Goal: Transaction & Acquisition: Complete application form

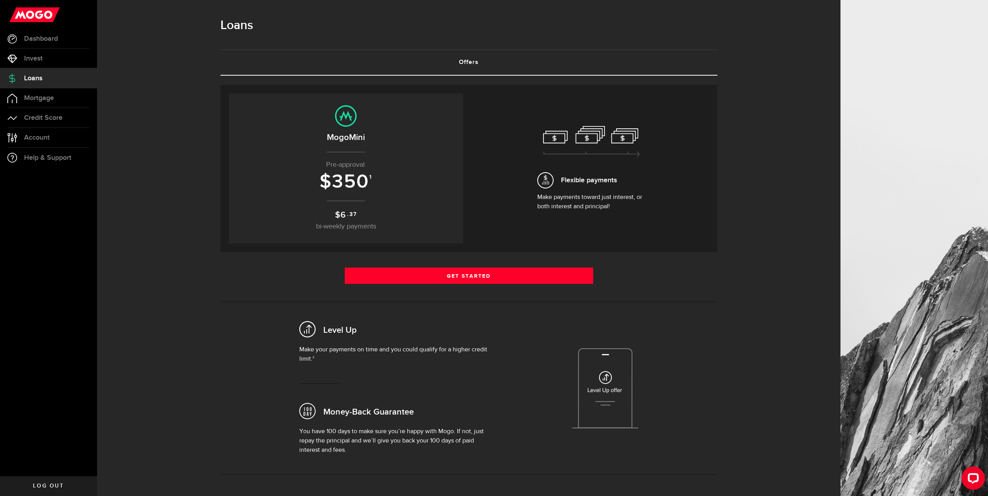
click at [378, 177] on h3 "$ 350 1" at bounding box center [346, 182] width 218 height 21
click at [372, 179] on sup "1" at bounding box center [370, 177] width 3 height 7
click at [364, 212] on p "$ 6 .37 bi-weekly payments" at bounding box center [346, 220] width 218 height 23
click at [361, 139] on h2 "MogoMini" at bounding box center [346, 137] width 218 height 13
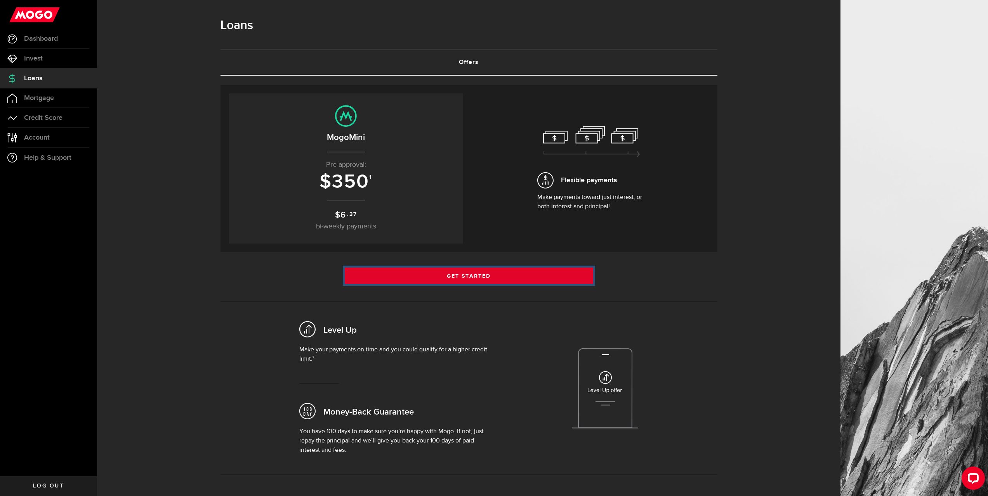
click at [448, 276] on link "Get Started" at bounding box center [469, 276] width 248 height 16
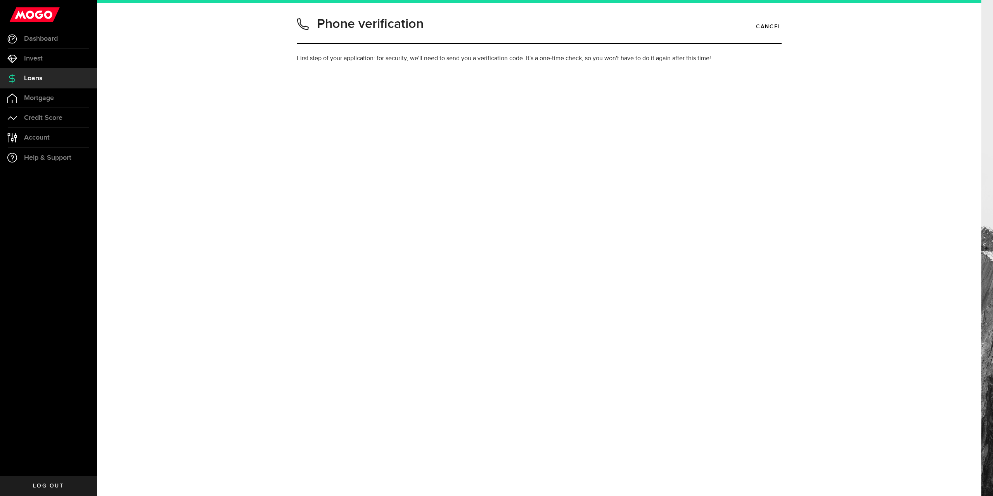
type input "2049514136"
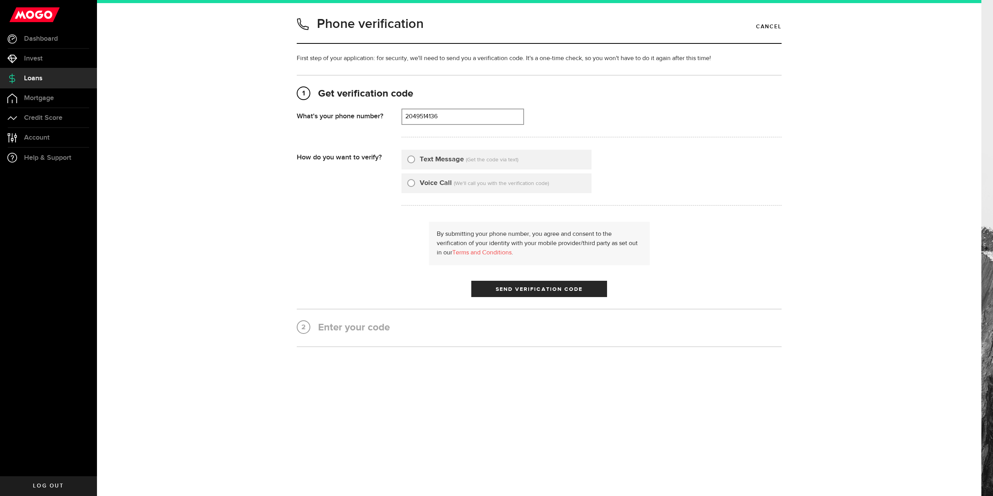
click at [427, 159] on label "Text Message" at bounding box center [442, 159] width 44 height 10
click at [415, 159] on input "Text Message" at bounding box center [411, 158] width 8 height 8
radio input "true"
click at [523, 287] on span "Send Verification Code" at bounding box center [539, 289] width 87 height 5
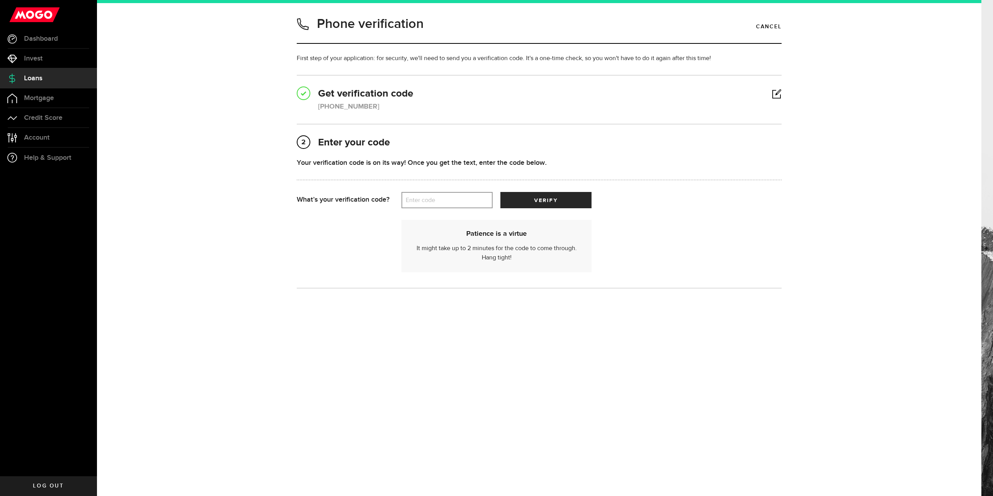
click at [456, 202] on label "Enter code" at bounding box center [447, 200] width 91 height 16
click at [456, 202] on input "Enter code" at bounding box center [447, 200] width 91 height 16
click at [559, 194] on button "verify" at bounding box center [546, 200] width 91 height 16
click at [451, 200] on input "651222" at bounding box center [447, 200] width 91 height 16
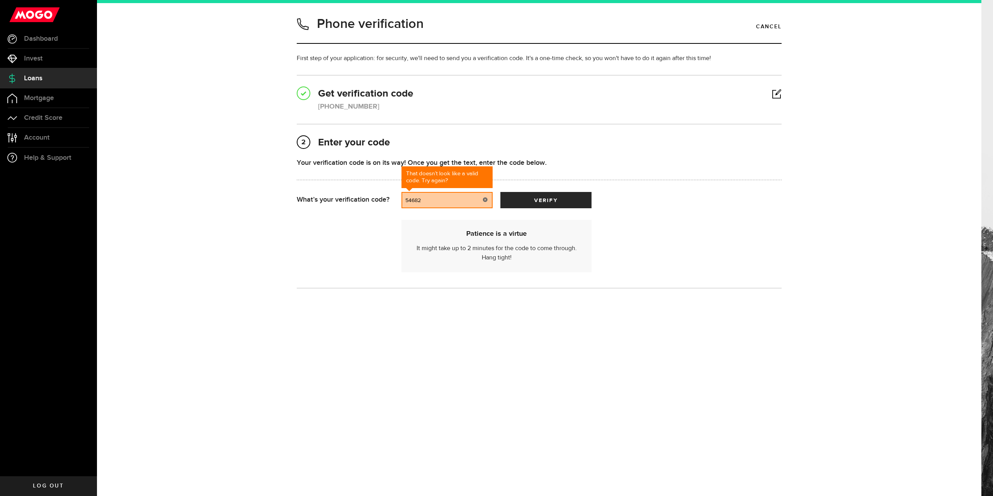
type input "54682"
click at [501, 192] on button "verify" at bounding box center [546, 200] width 91 height 16
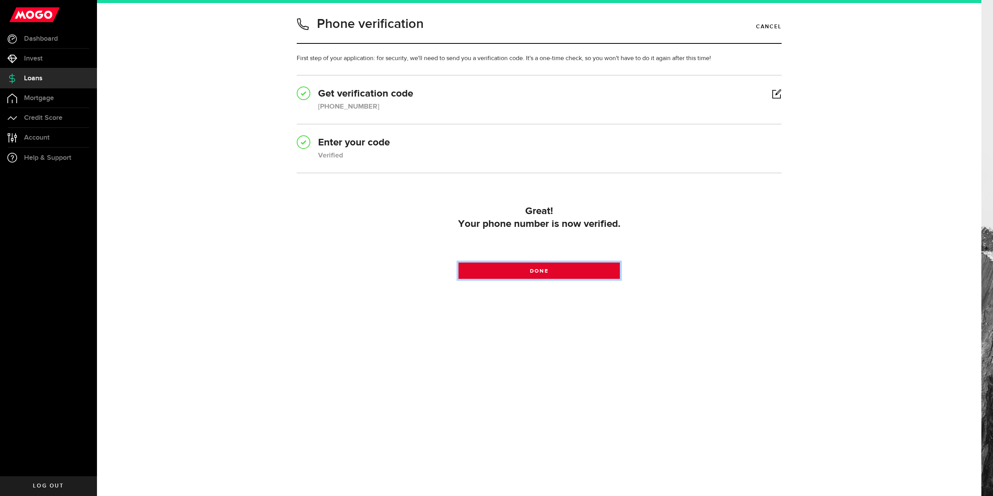
click at [549, 273] on link "Done" at bounding box center [540, 271] width 162 height 16
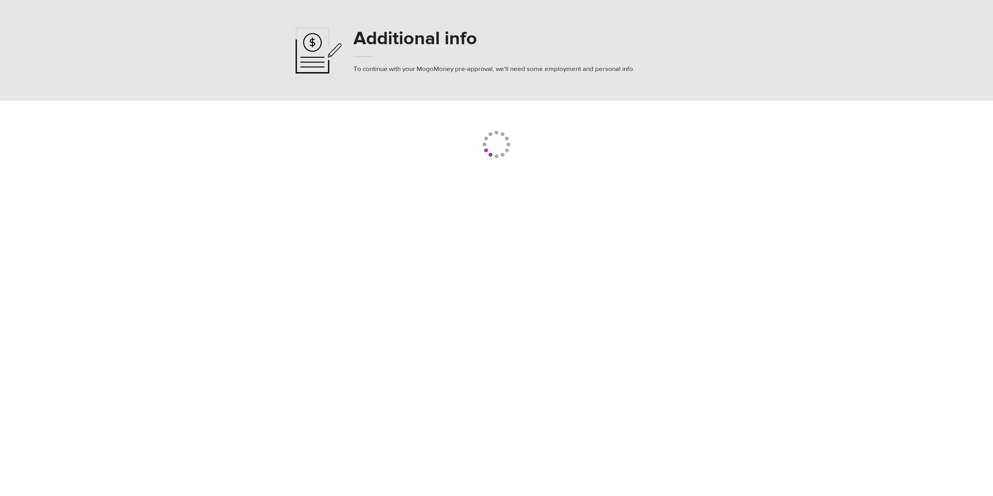
select select
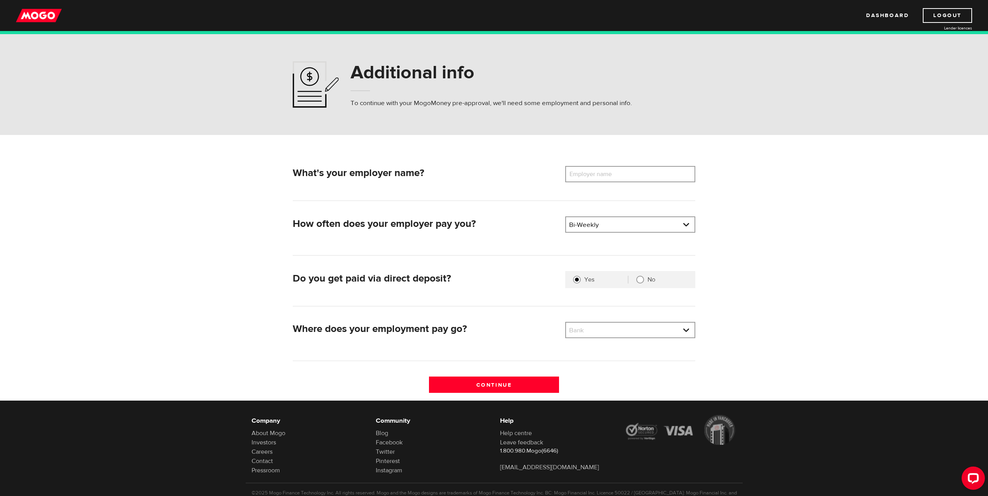
click at [599, 179] on label "Employer name" at bounding box center [596, 174] width 62 height 16
click at [599, 179] on input "Employer name" at bounding box center [630, 174] width 130 height 16
click at [640, 277] on input "No" at bounding box center [640, 280] width 8 height 8
radio input "true"
click at [597, 324] on link at bounding box center [630, 330] width 128 height 15
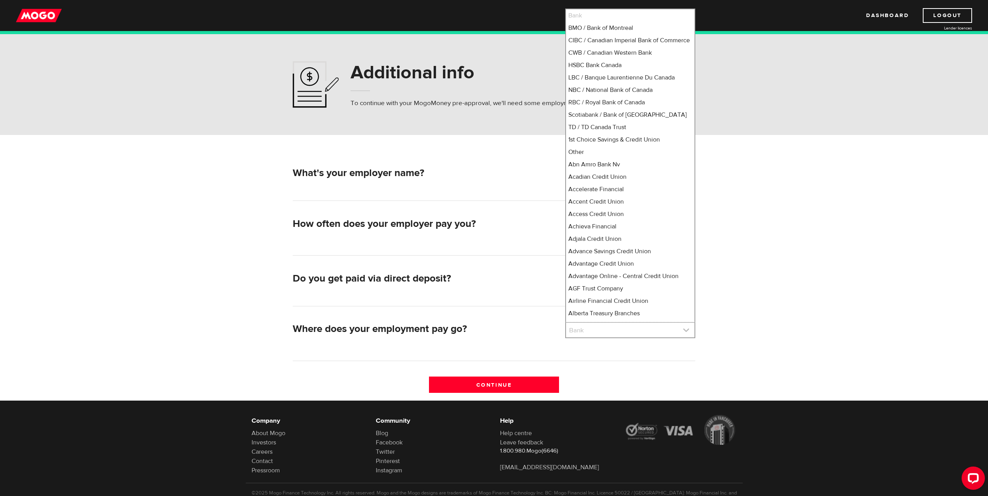
click at [598, 326] on link at bounding box center [630, 330] width 128 height 15
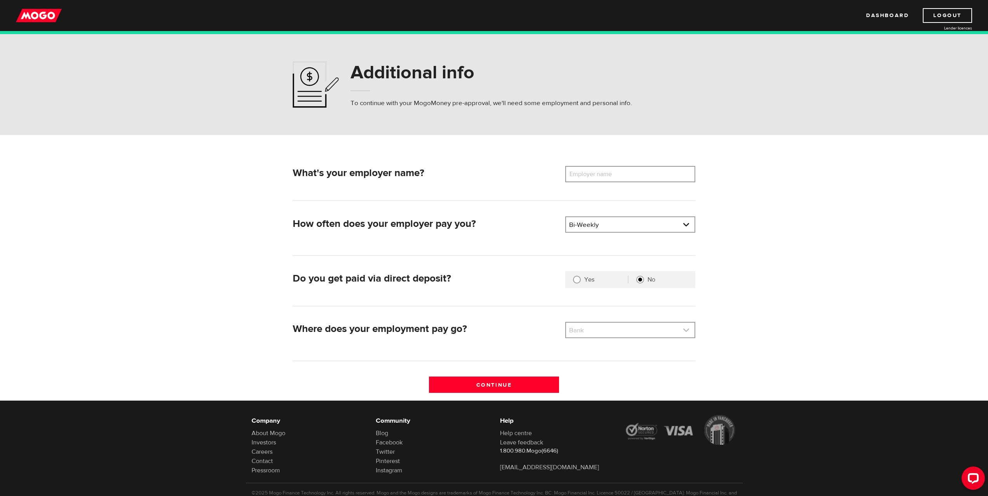
click at [598, 326] on link at bounding box center [630, 330] width 128 height 15
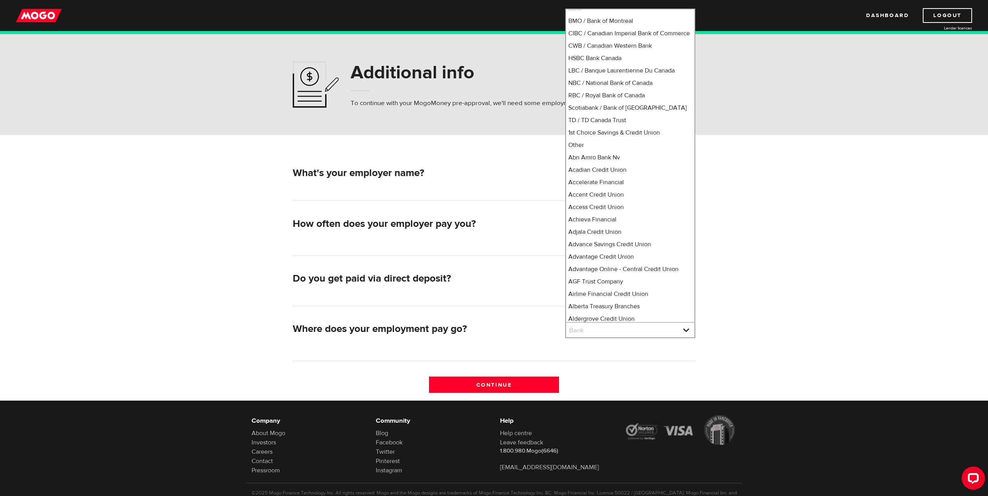
scroll to position [5503, 0]
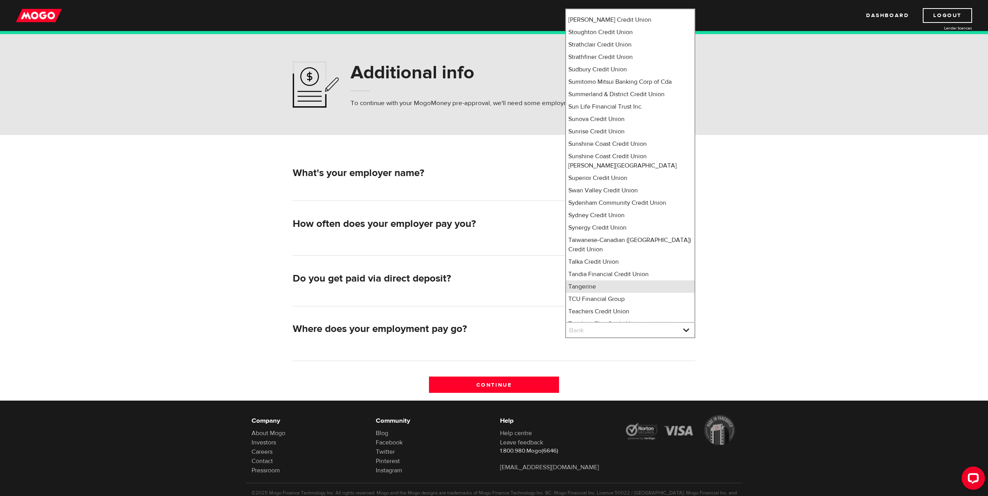
click at [603, 281] on li "Tangerine" at bounding box center [630, 287] width 128 height 12
select select "235"
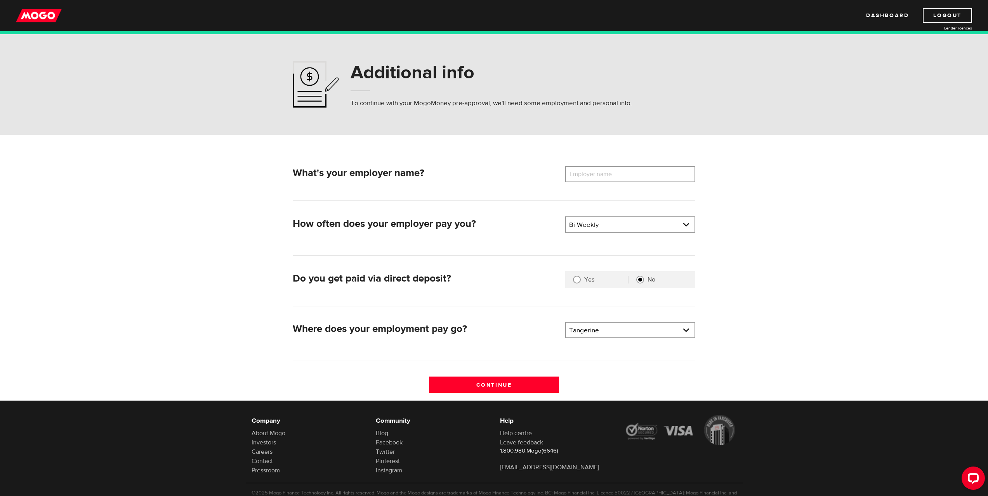
click at [597, 175] on label "Employer name" at bounding box center [596, 174] width 62 height 16
click at [597, 175] on input "Employer name" at bounding box center [630, 174] width 130 height 16
type input "Rahier"
click at [794, 248] on form "What's your employer name? Employer name Please enter your employer's name Rahi…" at bounding box center [494, 267] width 988 height 265
click at [524, 386] on input "Continue" at bounding box center [494, 385] width 130 height 16
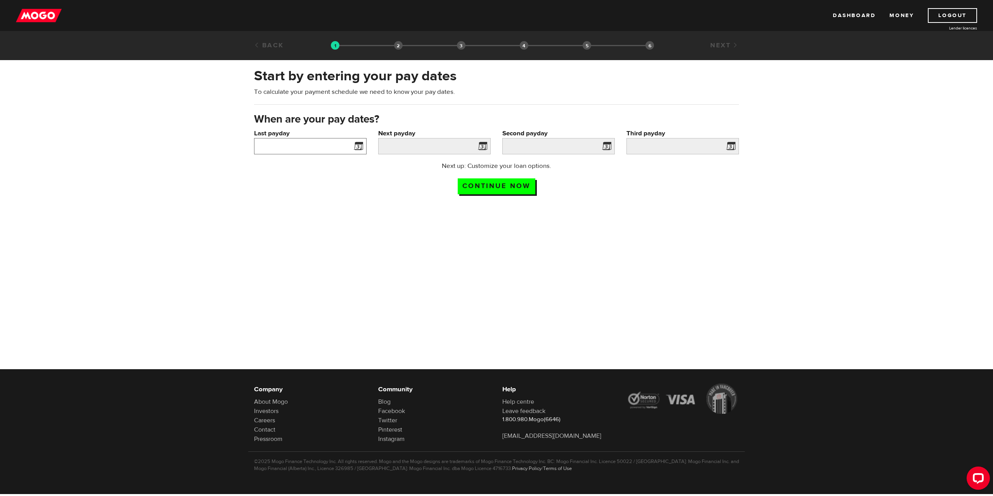
click at [338, 145] on input "Last payday" at bounding box center [310, 146] width 113 height 16
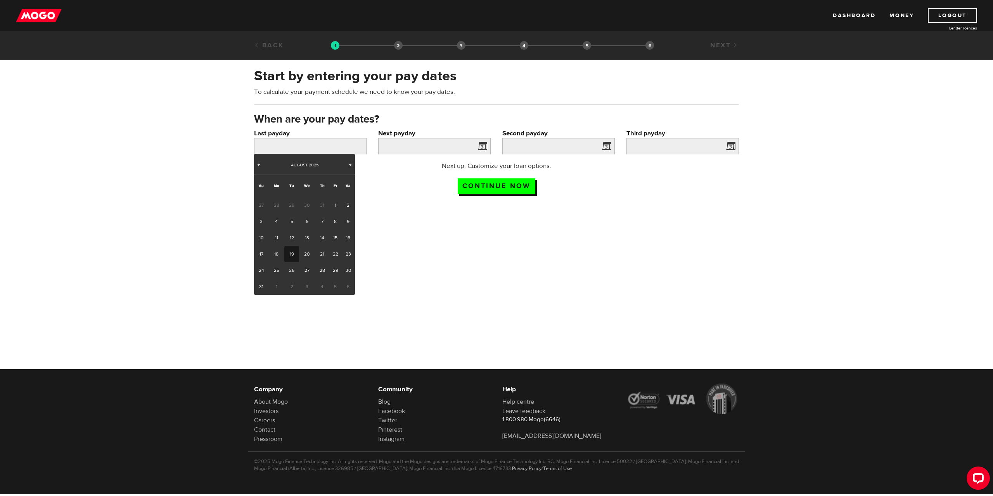
click at [290, 256] on link "19" at bounding box center [291, 254] width 14 height 16
type input "[DATE]"
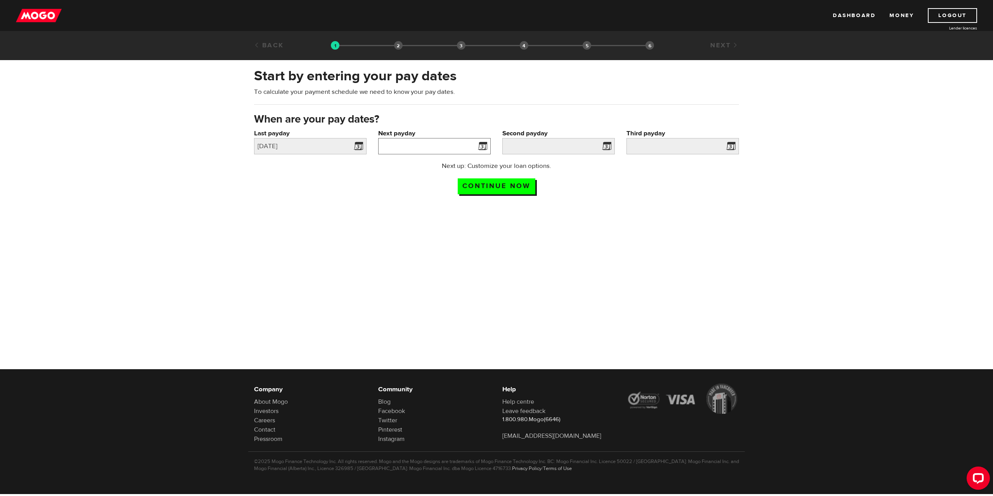
click at [472, 145] on input "Next payday" at bounding box center [434, 146] width 113 height 16
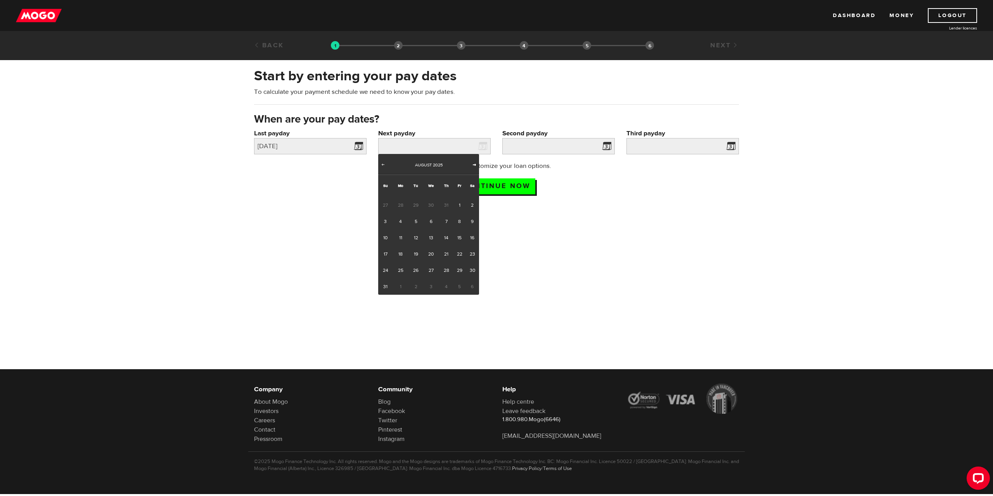
click at [474, 162] on span "Next" at bounding box center [475, 164] width 6 height 6
click at [382, 164] on span "Prev" at bounding box center [383, 164] width 6 height 6
click at [417, 290] on span "2" at bounding box center [416, 287] width 14 height 16
click at [415, 287] on span "2" at bounding box center [416, 287] width 14 height 16
click at [472, 164] on span "Next" at bounding box center [475, 164] width 6 height 6
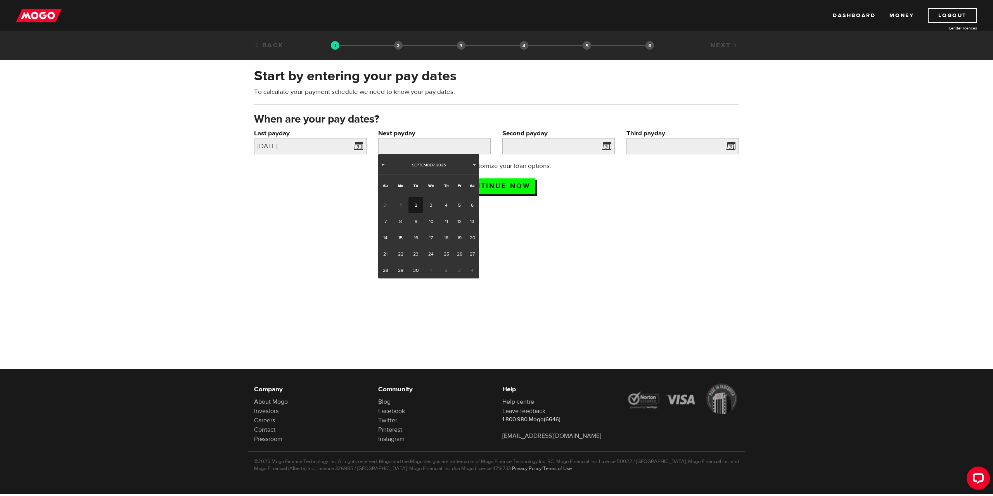
click at [413, 204] on link "2" at bounding box center [416, 205] width 14 height 16
type input "[DATE]"
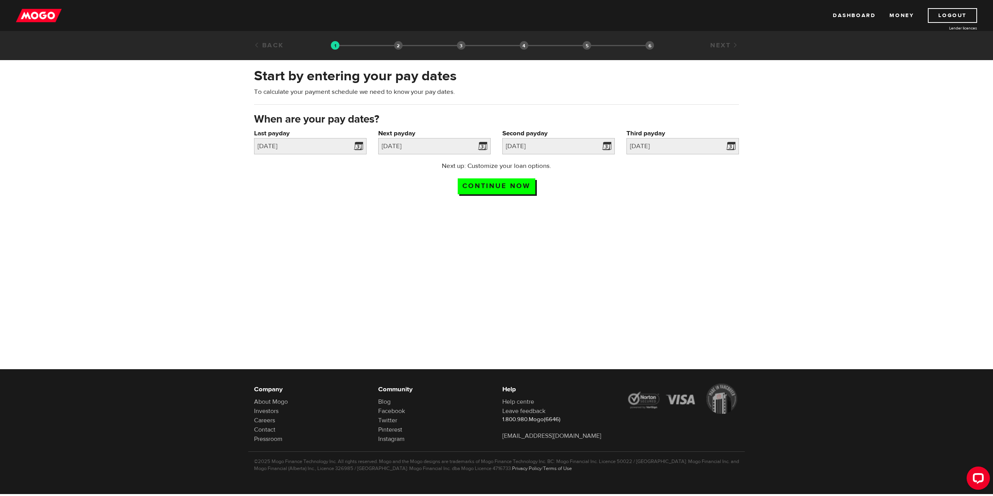
click at [622, 194] on div "Next up: Customize your loan options. Continue now" at bounding box center [496, 180] width 497 height 39
click at [678, 192] on div "Next up: Customize your loan options. Continue now" at bounding box center [496, 180] width 497 height 39
click at [525, 185] on input "Continue now" at bounding box center [497, 187] width 78 height 16
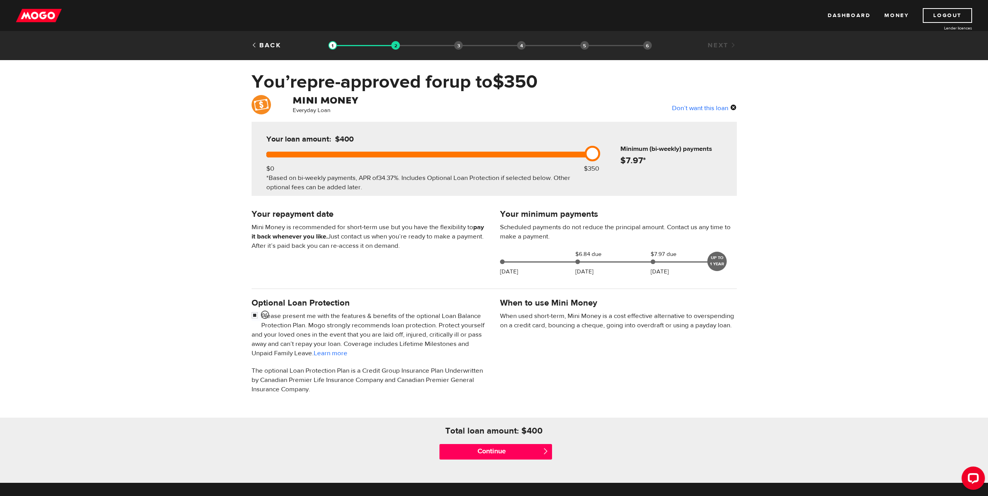
drag, startPoint x: 591, startPoint y: 158, endPoint x: 562, endPoint y: 161, distance: 29.3
click at [562, 161] on div "Your loan amount: $400 $0 $350 *Based on bi-weekly payments, APR of 34.37% . In…" at bounding box center [428, 159] width 346 height 74
drag, startPoint x: 589, startPoint y: 154, endPoint x: 546, endPoint y: 154, distance: 42.7
click at [546, 154] on div at bounding box center [427, 155] width 323 height 6
drag, startPoint x: 589, startPoint y: 153, endPoint x: 559, endPoint y: 153, distance: 29.9
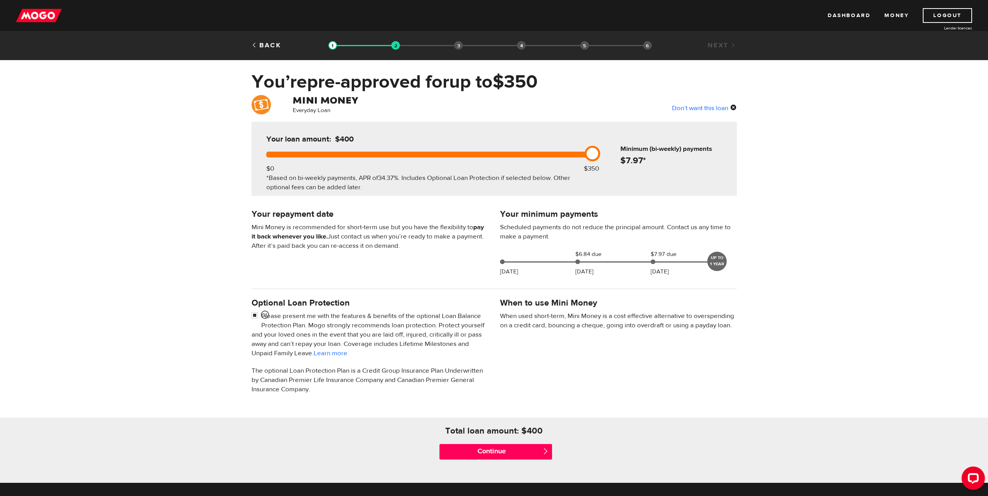
click at [560, 153] on div at bounding box center [427, 155] width 323 height 6
click at [559, 153] on div at bounding box center [427, 155] width 323 height 6
click at [550, 156] on div at bounding box center [427, 155] width 323 height 6
drag, startPoint x: 597, startPoint y: 154, endPoint x: 610, endPoint y: 154, distance: 12.8
click at [610, 154] on div "Your loan amount: $400 $0 $350 *Based on bi-weekly payments, APR of 34.37% . In…" at bounding box center [493, 159] width 485 height 74
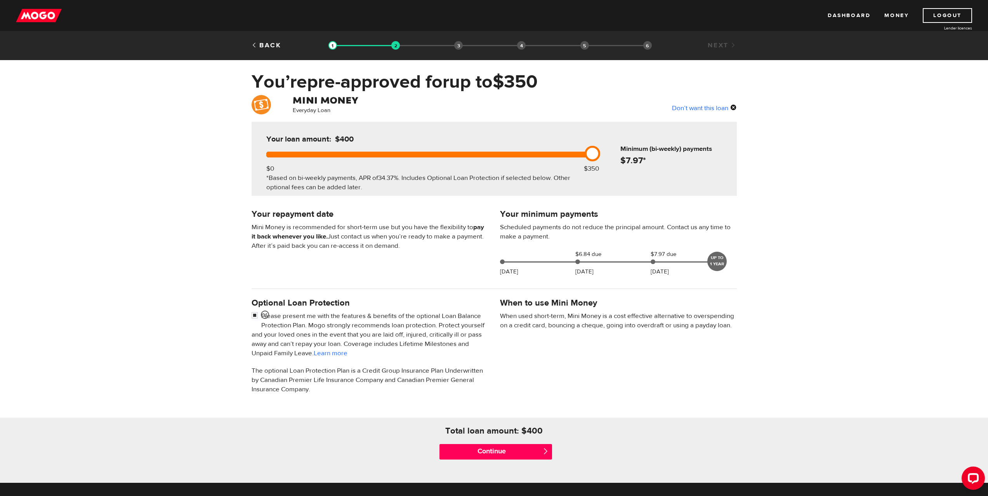
drag, startPoint x: 590, startPoint y: 155, endPoint x: 606, endPoint y: 153, distance: 16.0
click at [606, 153] on div "Your loan amount: $400 $0 $350 *Based on bi-weekly payments, APR of 34.37% . In…" at bounding box center [493, 159] width 485 height 74
drag, startPoint x: 588, startPoint y: 151, endPoint x: 600, endPoint y: 151, distance: 12.0
click at [599, 151] on link at bounding box center [592, 154] width 16 height 16
click at [588, 152] on link at bounding box center [592, 154] width 16 height 16
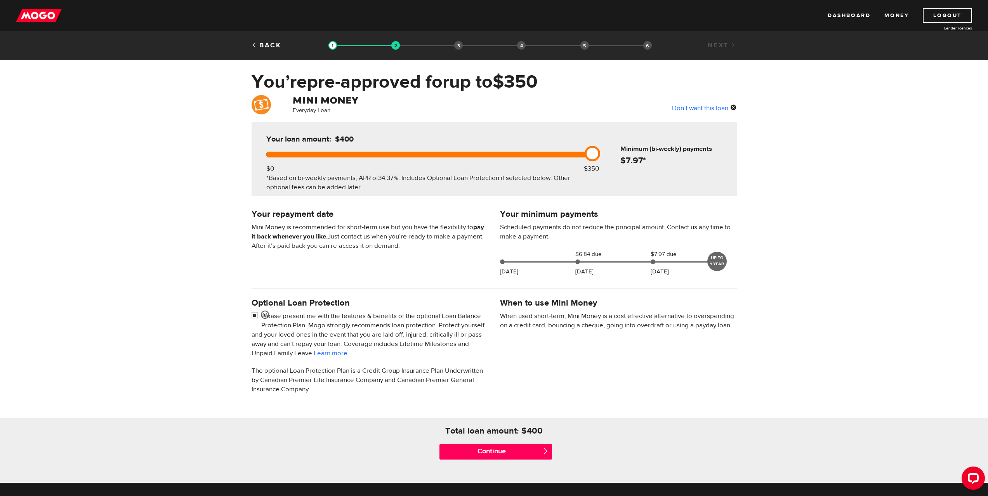
drag, startPoint x: 593, startPoint y: 153, endPoint x: 598, endPoint y: 153, distance: 5.0
click at [598, 153] on link at bounding box center [592, 154] width 16 height 16
drag, startPoint x: 591, startPoint y: 153, endPoint x: 581, endPoint y: 153, distance: 10.9
click at [581, 153] on div at bounding box center [427, 155] width 323 height 6
drag, startPoint x: 592, startPoint y: 153, endPoint x: 624, endPoint y: 158, distance: 32.3
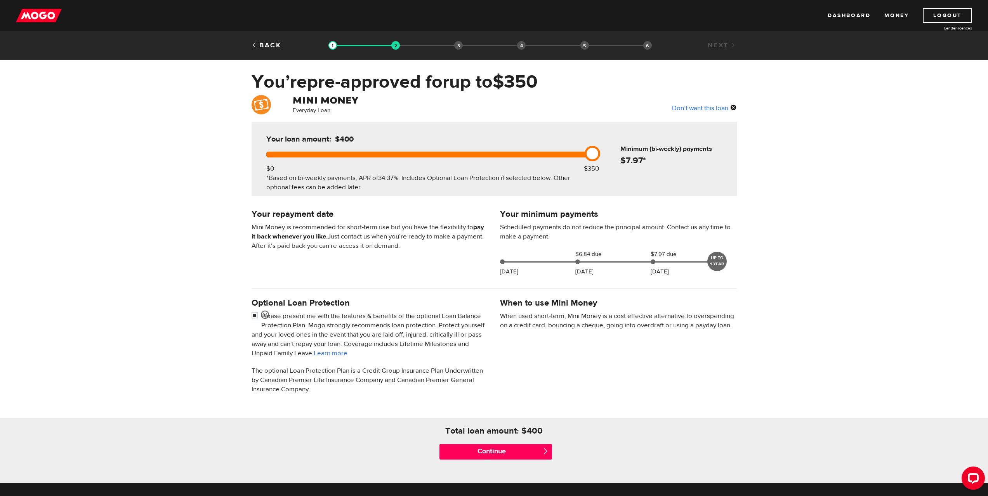
click at [608, 154] on div "Your loan amount: $400 $0 $350 *Based on bi-weekly payments, APR of 34.37% . In…" at bounding box center [493, 159] width 485 height 74
click at [608, 182] on div "Your loan amount: $400 $0 $350 *Based on bi-weekly payments, APR of 34.37% . In…" at bounding box center [493, 159] width 485 height 74
click at [717, 263] on div "UP TO 1 YEAR" at bounding box center [716, 261] width 19 height 19
click at [256, 315] on input "checkbox" at bounding box center [256, 317] width 10 height 10
click at [255, 312] on input "checkbox" at bounding box center [256, 317] width 10 height 10
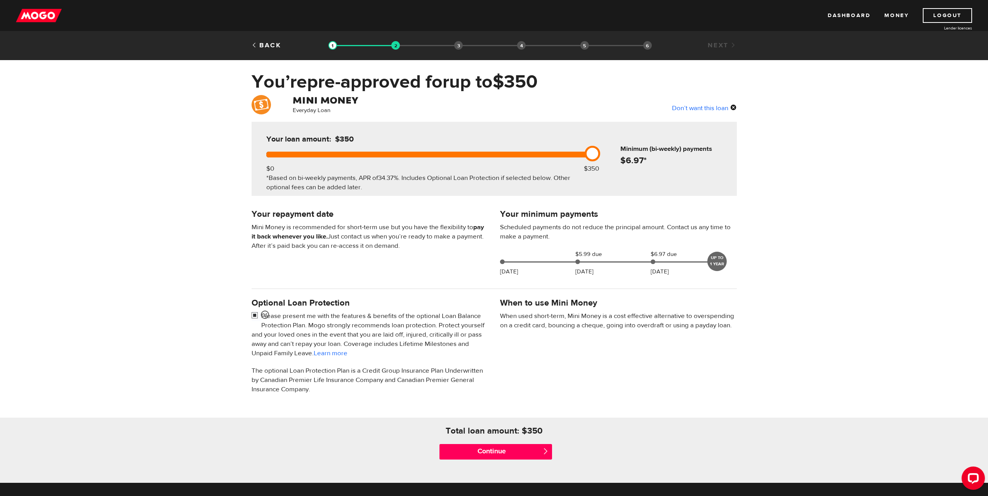
click at [254, 314] on input "checkbox" at bounding box center [256, 317] width 10 height 10
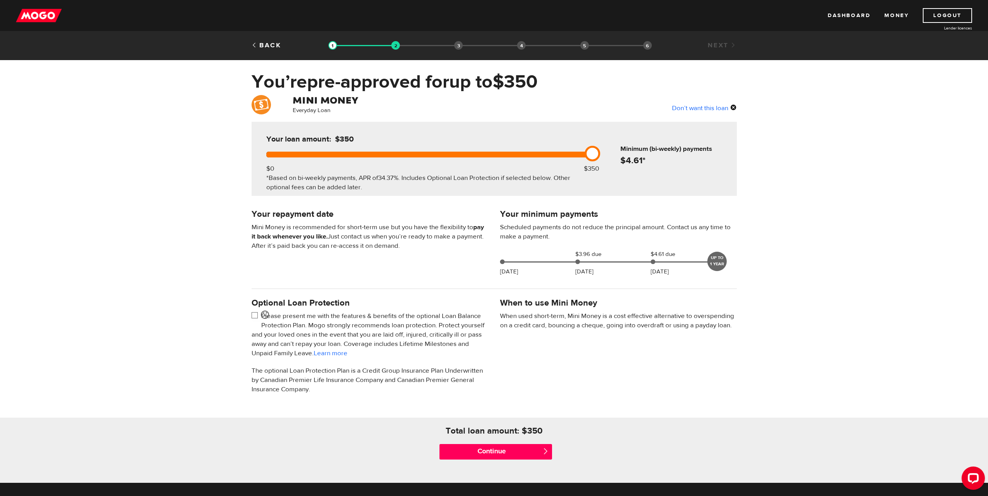
click at [255, 318] on input "checkbox" at bounding box center [256, 317] width 10 height 10
checkbox input "false"
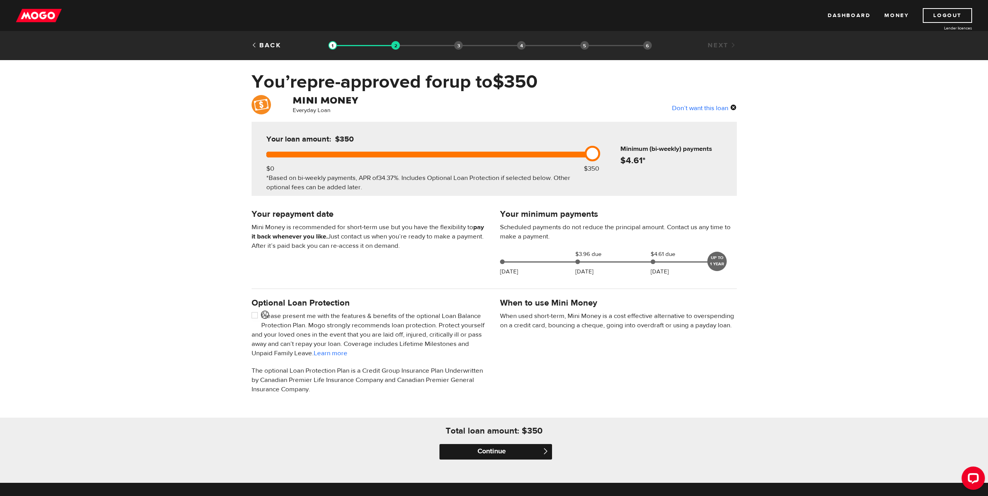
click at [530, 452] on input "Continue" at bounding box center [495, 452] width 113 height 16
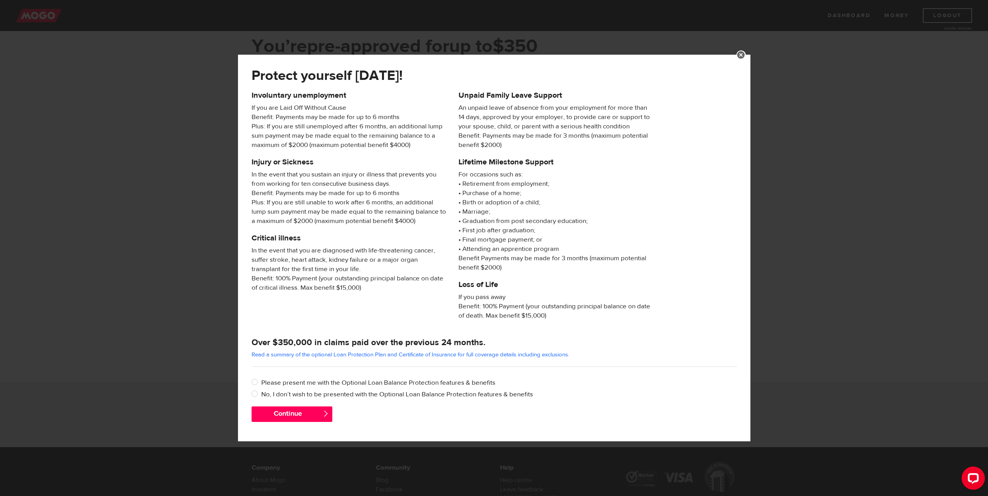
scroll to position [39, 0]
click at [295, 394] on label "No, I don’t wish to be presented with the Optional Loan Balance Protection feat…" at bounding box center [498, 394] width 475 height 9
click at [261, 394] on input "No, I don’t wish to be presented with the Optional Loan Balance Protection feat…" at bounding box center [256, 395] width 10 height 10
radio input "true"
click at [303, 411] on button "Continue" at bounding box center [291, 415] width 81 height 16
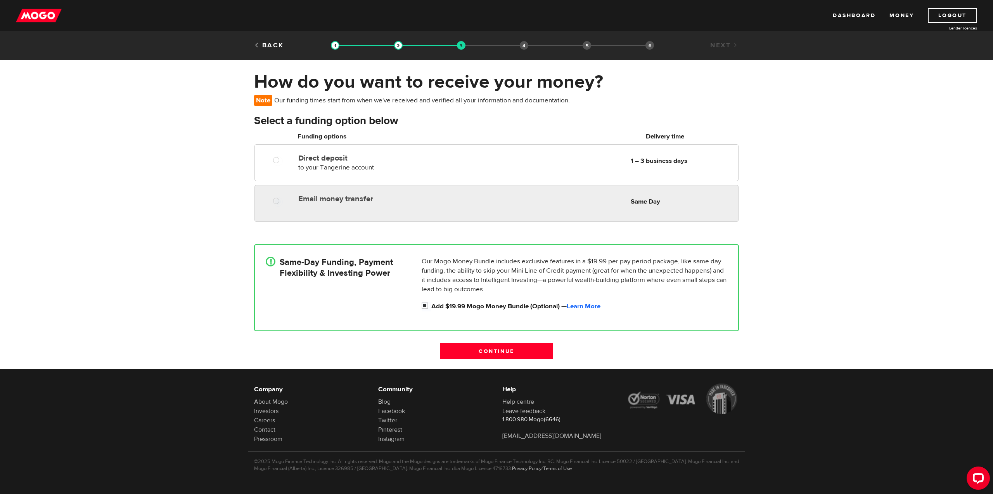
radio input "true"
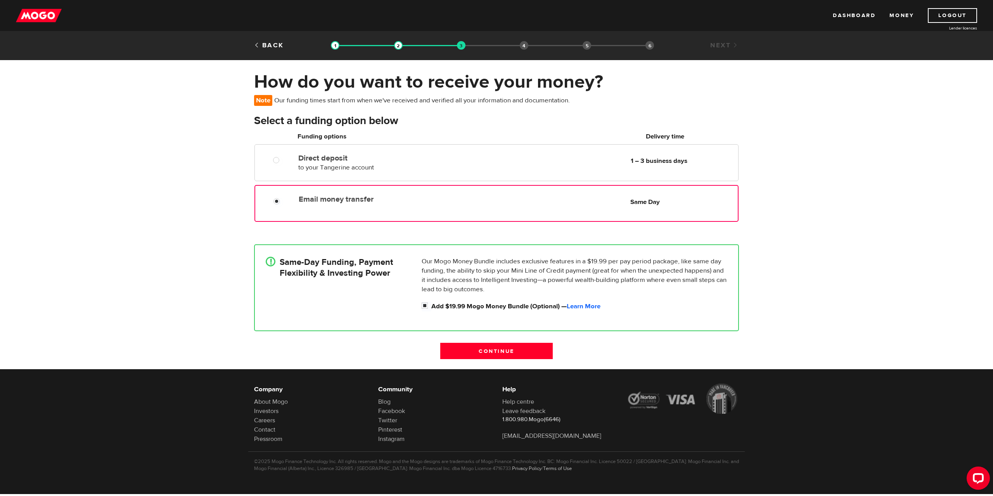
click at [454, 211] on div "Email money transfer Delivery in Same Day Same Day" at bounding box center [497, 203] width 484 height 37
click at [427, 305] on input "Add $19.99 Mogo Money Bundle (Optional) — Learn More" at bounding box center [427, 307] width 10 height 10
checkbox input "false"
radio input "false"
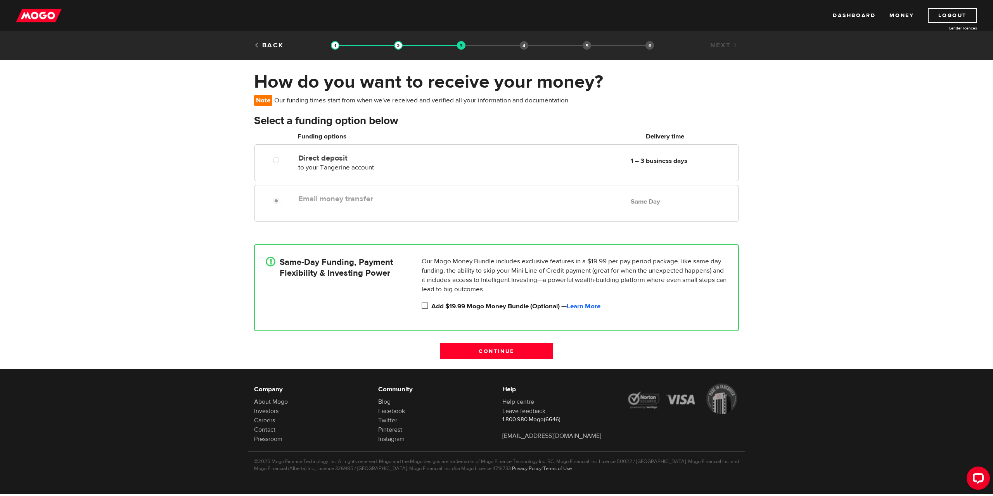
click at [429, 306] on input "Add $19.99 Mogo Money Bundle (Optional) — Learn More" at bounding box center [427, 307] width 10 height 10
click at [428, 306] on input "Add $19.99 Mogo Money Bundle (Optional) — Learn More" at bounding box center [427, 307] width 10 height 10
checkbox input "false"
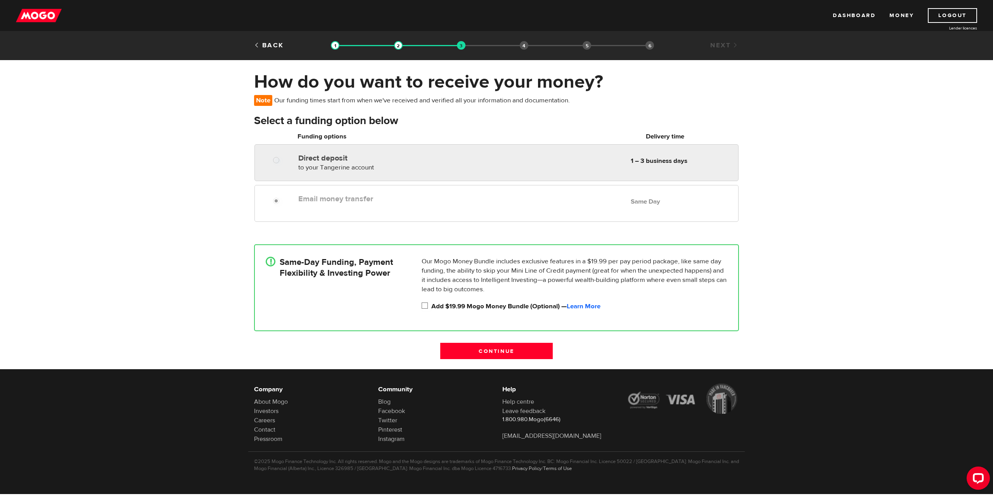
radio input "true"
click at [392, 170] on div "Direct deposit to your Tangerine account Delivery in 1 – 3 business days" at bounding box center [387, 162] width 185 height 22
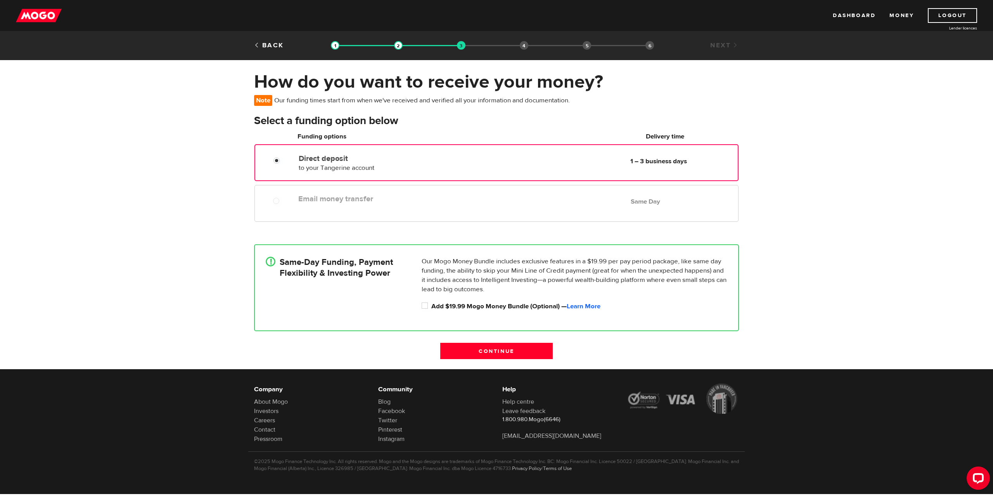
click at [366, 209] on div "Email money transfer Delivery in Same Day Same Day" at bounding box center [497, 203] width 484 height 37
click at [503, 350] on input "Continue" at bounding box center [496, 351] width 113 height 16
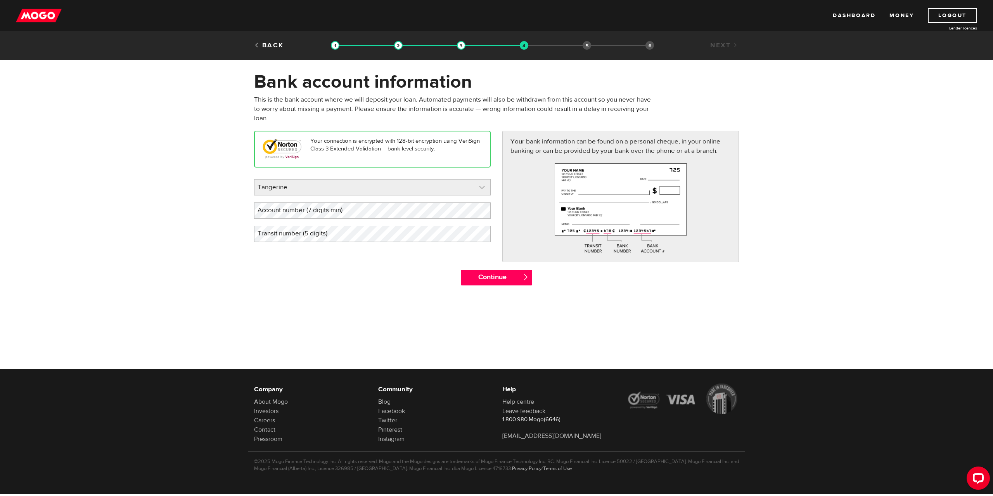
scroll to position [5440, 0]
click at [416, 192] on link at bounding box center [373, 188] width 236 height 16
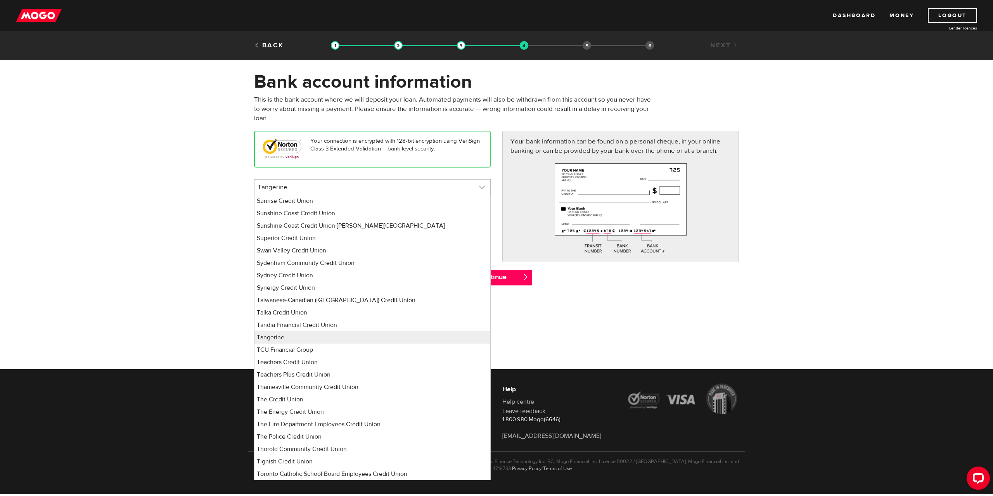
click at [416, 192] on link at bounding box center [373, 188] width 236 height 16
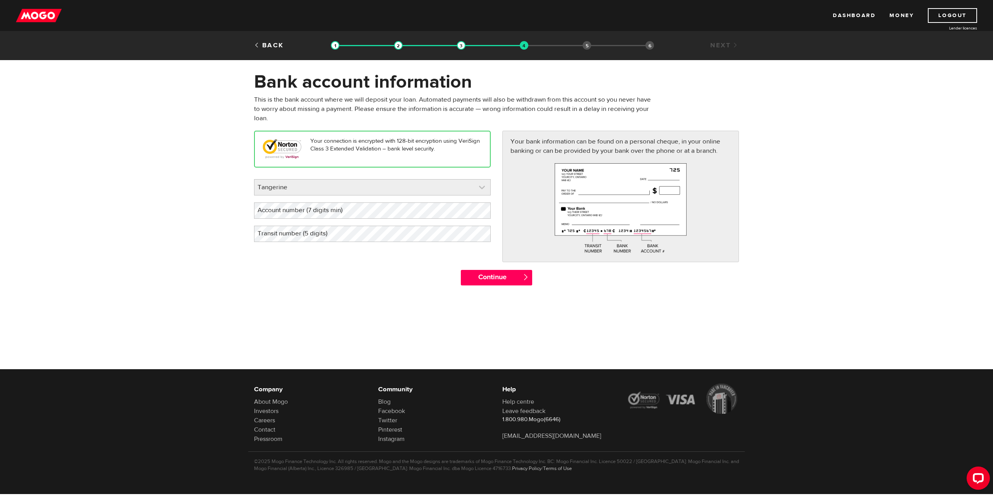
click at [416, 192] on link at bounding box center [373, 188] width 236 height 16
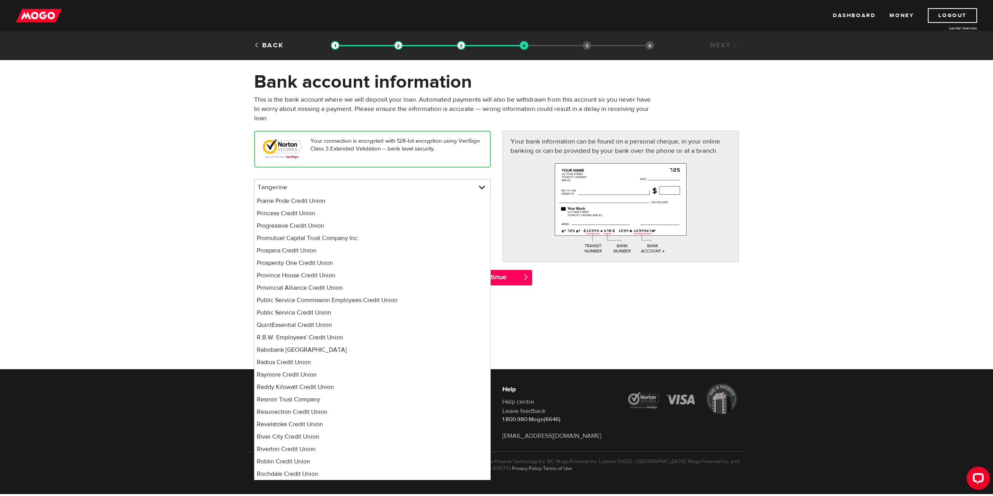
scroll to position [0, 0]
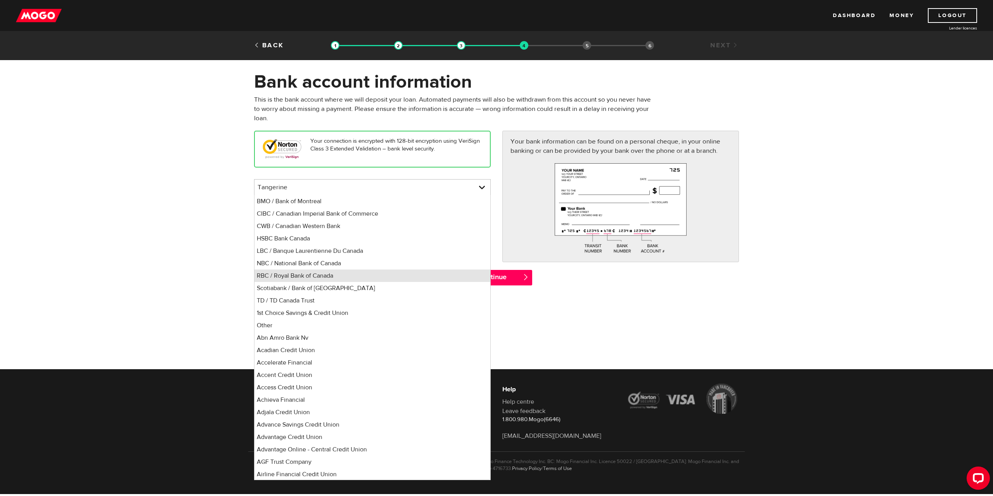
click at [344, 278] on li "RBC / Royal Bank of Canada" at bounding box center [373, 276] width 236 height 12
select select "8"
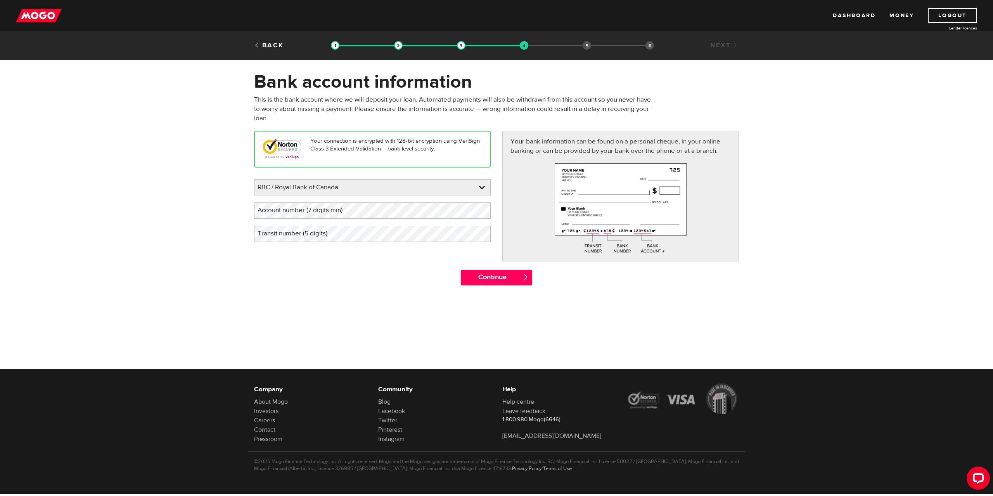
click at [345, 213] on label "Account number (7 digits min)" at bounding box center [306, 211] width 104 height 16
click at [346, 279] on div "Continue " at bounding box center [496, 281] width 497 height 23
click at [507, 281] on input "Continue" at bounding box center [496, 278] width 71 height 16
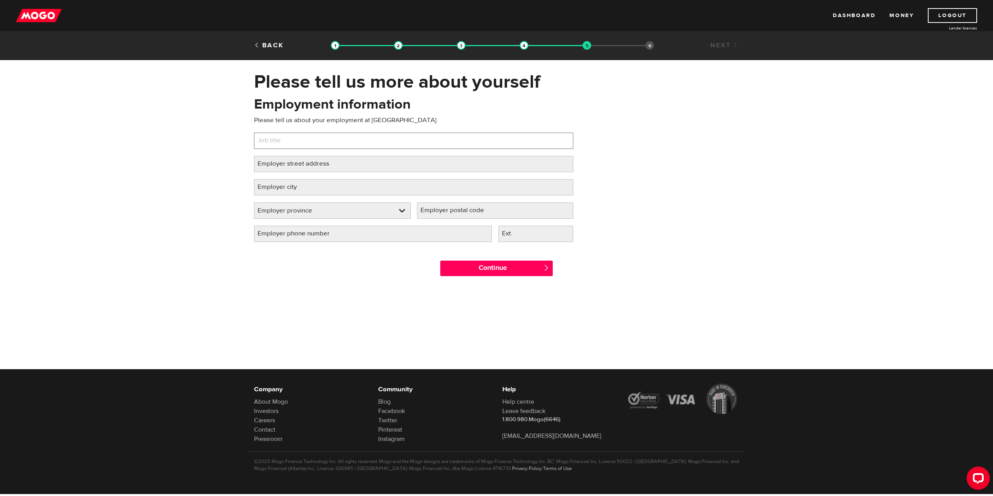
click at [347, 142] on input "Job title" at bounding box center [413, 141] width 319 height 16
type input "[PERSON_NAME]"
click at [362, 169] on input "Employer street address" at bounding box center [413, 164] width 319 height 16
click at [284, 165] on label "Employer street address" at bounding box center [299, 164] width 91 height 16
click at [284, 165] on input "Employer street address" at bounding box center [413, 164] width 319 height 16
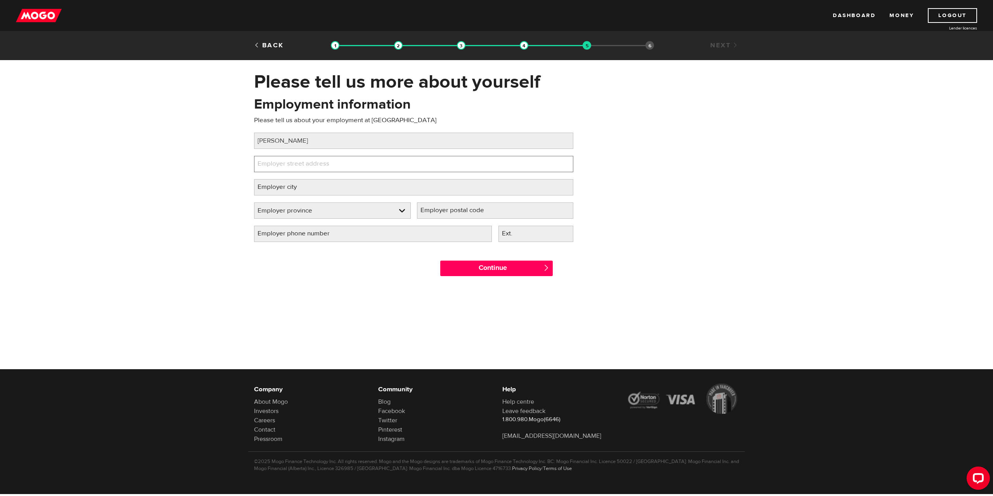
paste input "[STREET_ADDRESS]"
type input "1586 Bayview Ave"
click at [309, 191] on label "Employer city" at bounding box center [283, 187] width 59 height 16
click at [309, 191] on input "Employer city" at bounding box center [413, 187] width 319 height 16
type input "Tooronto"
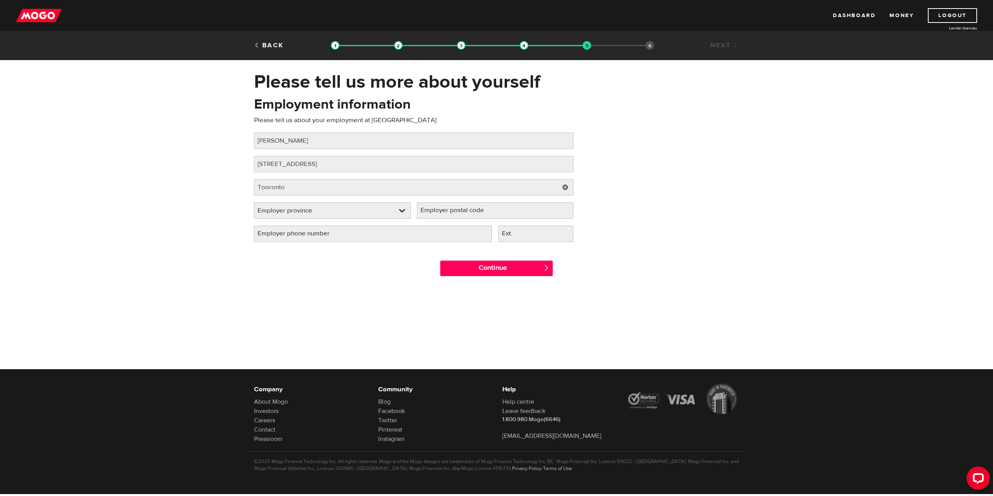
click at [451, 215] on label "Employer postal code" at bounding box center [458, 211] width 83 height 16
click at [451, 215] on input "Employer postal code" at bounding box center [495, 211] width 157 height 16
click at [368, 165] on input "1586 Bayview Ave" at bounding box center [413, 164] width 319 height 16
click at [435, 211] on label "Employer postal code" at bounding box center [458, 211] width 83 height 16
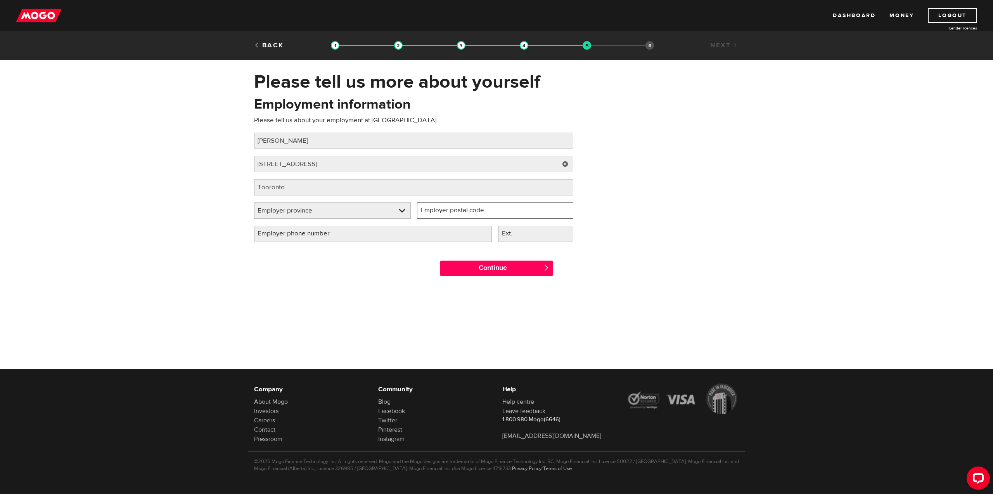
click at [435, 211] on input "Employer postal code" at bounding box center [495, 211] width 157 height 16
type input "M4G3B7"
click at [267, 189] on input "Tooronto" at bounding box center [413, 187] width 319 height 16
type input "Toronto"
click at [329, 215] on link at bounding box center [333, 211] width 156 height 16
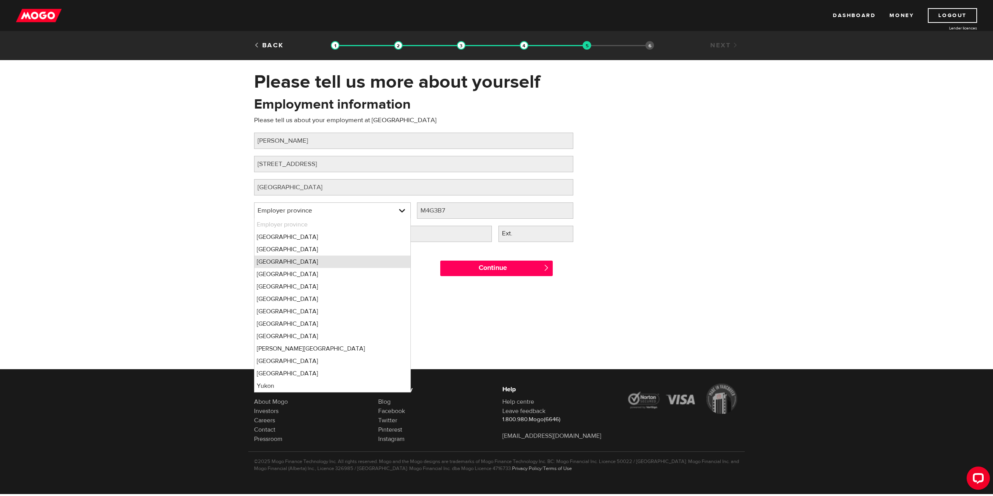
click at [290, 263] on li "Ontario" at bounding box center [333, 262] width 156 height 12
select select "ON"
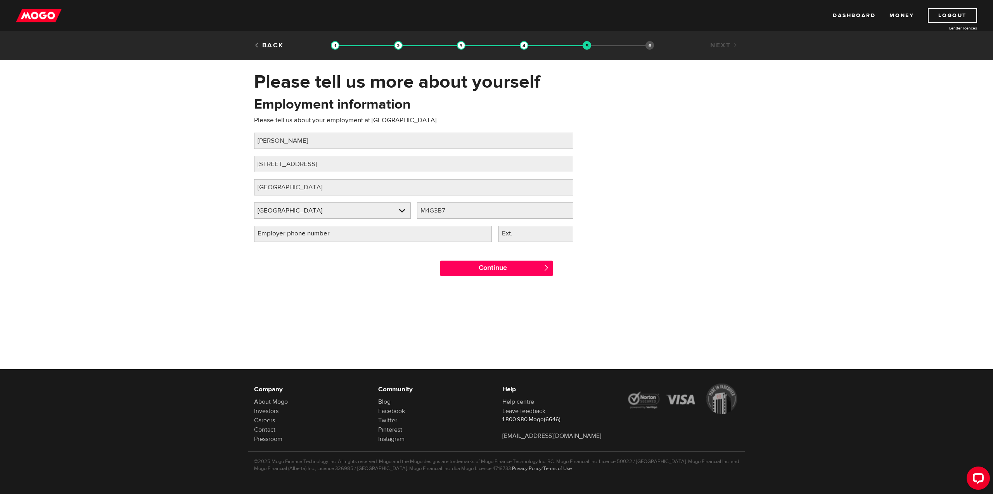
click at [325, 235] on label "Employer phone number" at bounding box center [300, 234] width 92 height 16
click at [325, 235] on input "Employer phone number" at bounding box center [373, 234] width 238 height 16
type input "(416) 482-0917"
click at [490, 272] on input "Continue" at bounding box center [496, 269] width 113 height 16
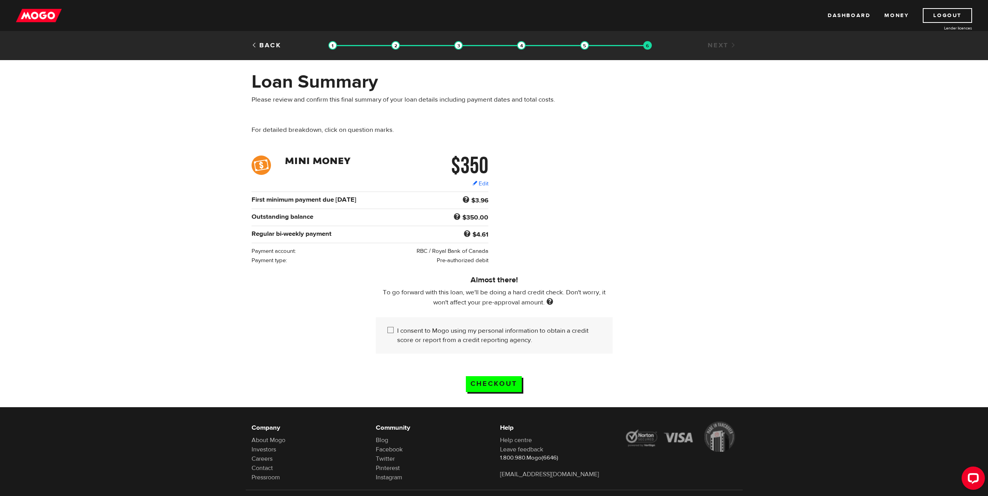
click at [390, 330] on input "I consent to Mogo using my personal information to obtain a credit score or rep…" at bounding box center [392, 331] width 10 height 10
checkbox input "true"
click at [493, 378] on input "Checkout" at bounding box center [494, 384] width 56 height 16
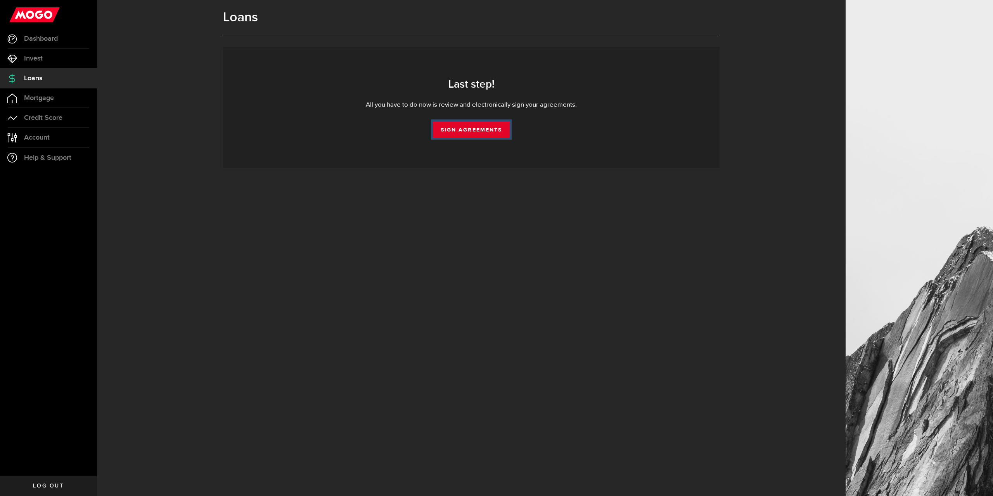
click at [460, 129] on link "Sign Agreements" at bounding box center [471, 129] width 77 height 16
click at [34, 80] on span "Loans" at bounding box center [33, 78] width 18 height 7
click at [54, 43] on link "Dashboard" at bounding box center [48, 38] width 97 height 19
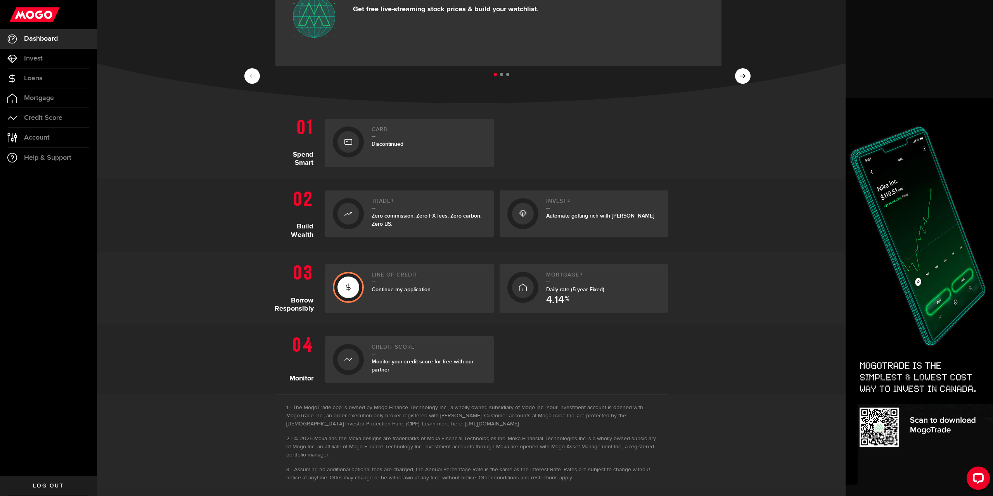
scroll to position [75, 0]
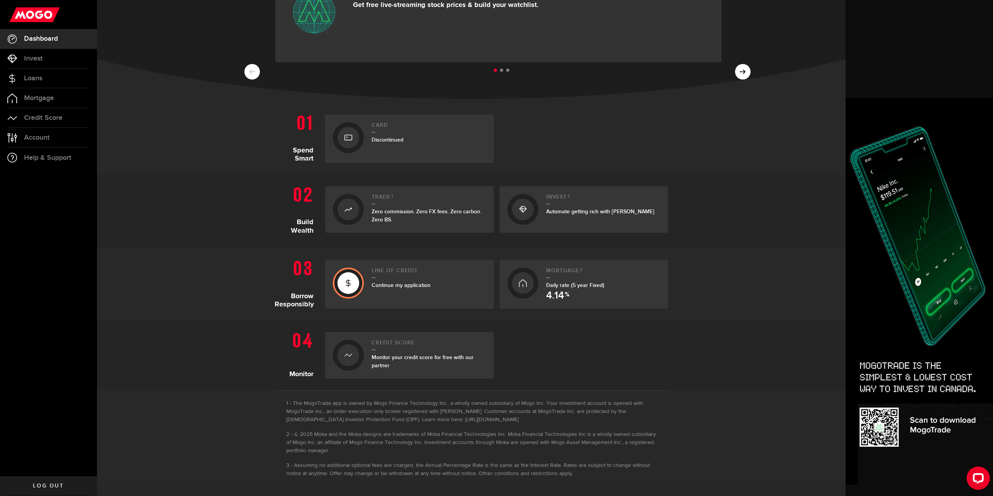
click at [558, 334] on div at bounding box center [584, 355] width 169 height 47
click at [411, 285] on span "Continue my application" at bounding box center [401, 285] width 59 height 7
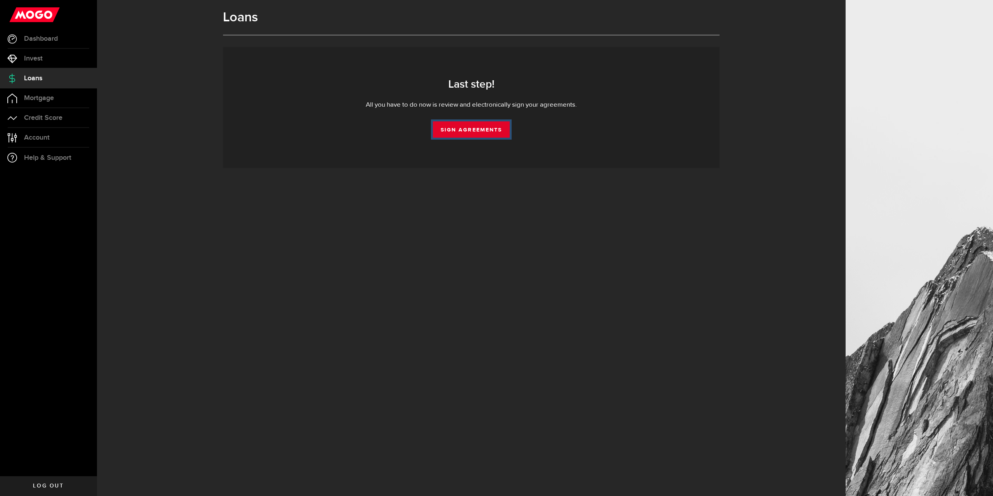
click at [477, 132] on link "Sign Agreements" at bounding box center [471, 129] width 77 height 16
